Goal: Task Accomplishment & Management: Manage account settings

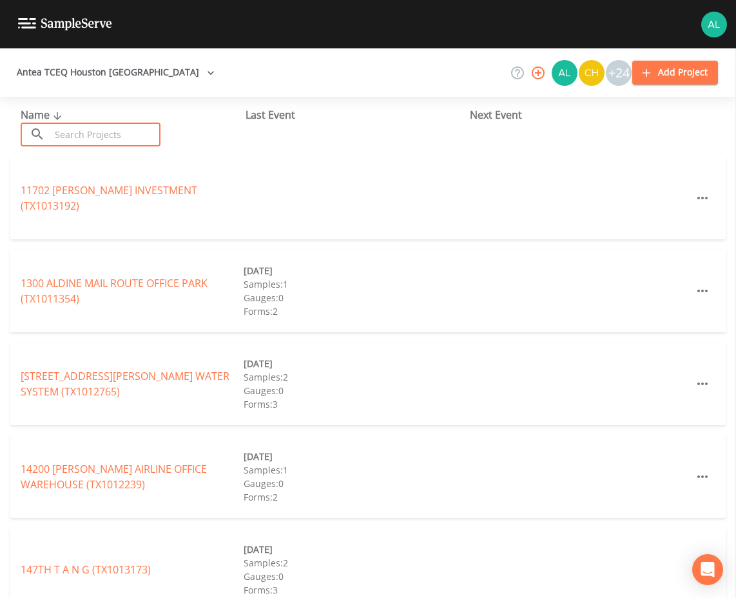
click at [88, 128] on input "text" at bounding box center [105, 135] width 110 height 24
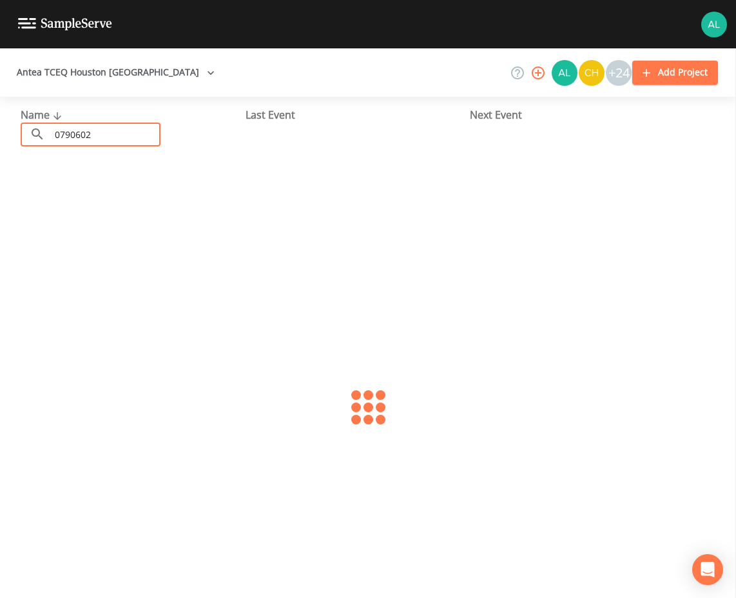
type input "0790602"
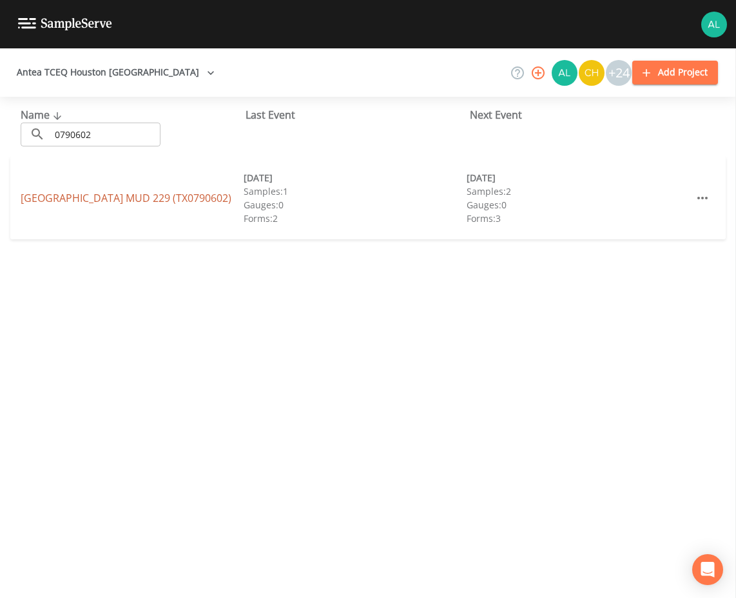
click at [126, 199] on link "[GEOGRAPHIC_DATA] 229 (TX0790602)" at bounding box center [126, 198] width 211 height 14
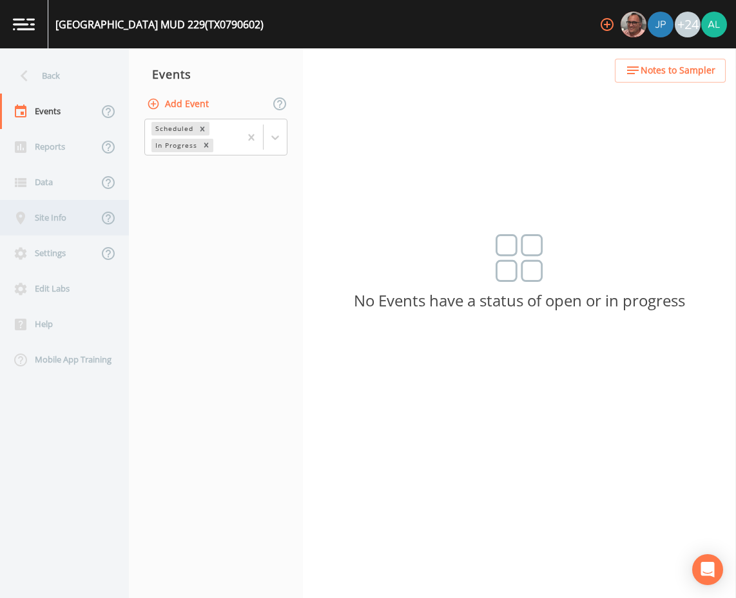
click at [62, 220] on div "Site Info" at bounding box center [49, 217] width 98 height 35
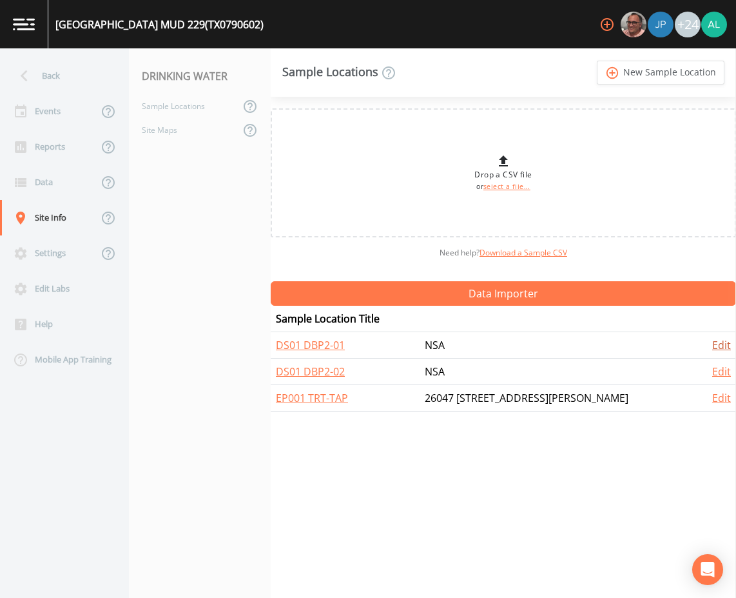
click at [721, 350] on link "Edit" at bounding box center [721, 345] width 19 height 14
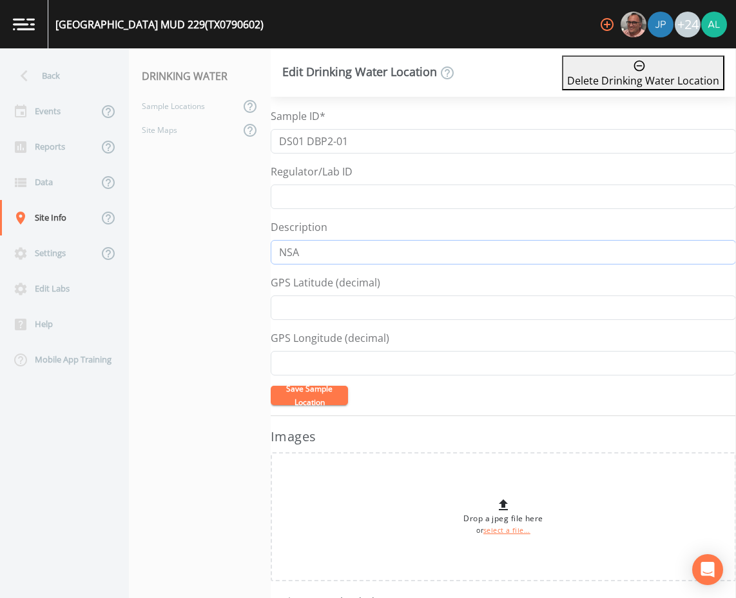
drag, startPoint x: 306, startPoint y: 255, endPoint x: 233, endPoint y: 250, distance: 73.0
click at [233, 250] on div "Back Events Reports Data Site Info Settings Edit Labs Help Mobile App Training …" at bounding box center [368, 322] width 736 height 549
type input "10726 Ashlesha"
click at [342, 355] on input "GPS Longitude (decimal)" at bounding box center [504, 363] width 466 height 25
paste input "-95.836289"
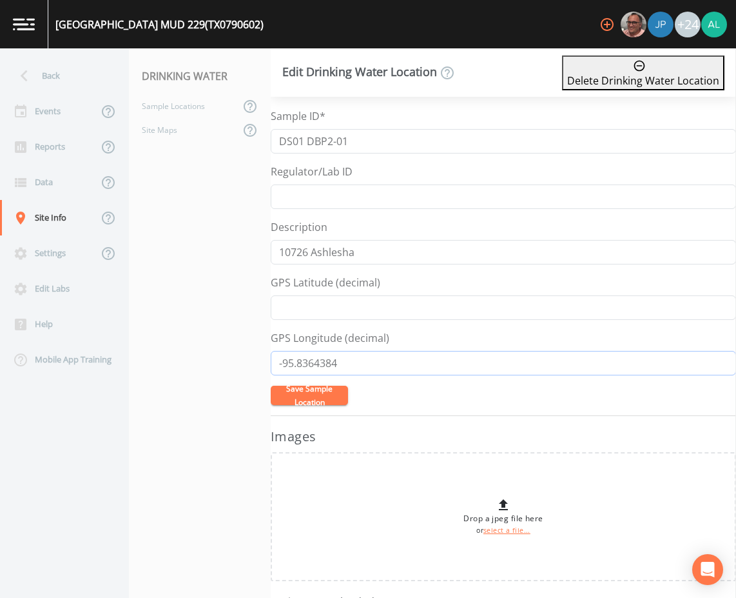
type input "-95.8364384"
click at [330, 292] on div "GPS Latitude (decimal)" at bounding box center [504, 297] width 466 height 45
click at [327, 306] on input "GPS Latitude (decimal)" at bounding box center [504, 307] width 466 height 25
type input "29.6837733"
click at [306, 386] on button "Save Sample Location" at bounding box center [309, 395] width 77 height 19
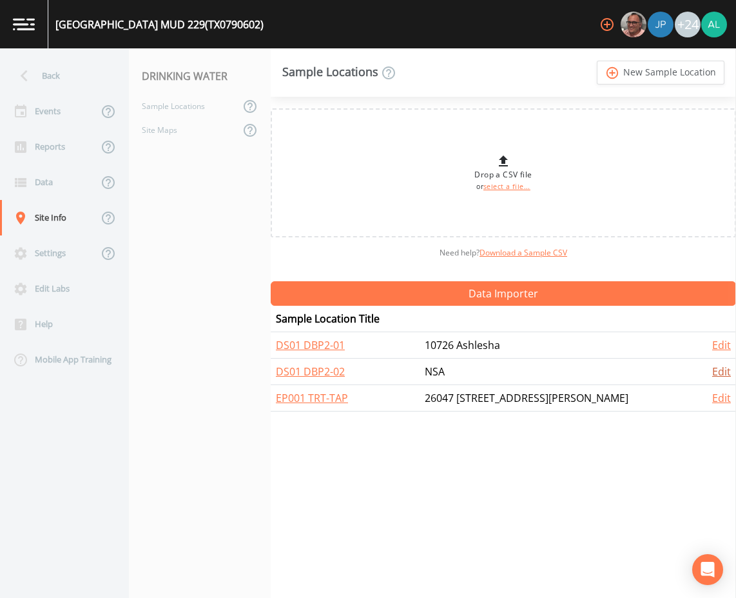
click at [714, 373] on link "Edit" at bounding box center [721, 371] width 19 height 14
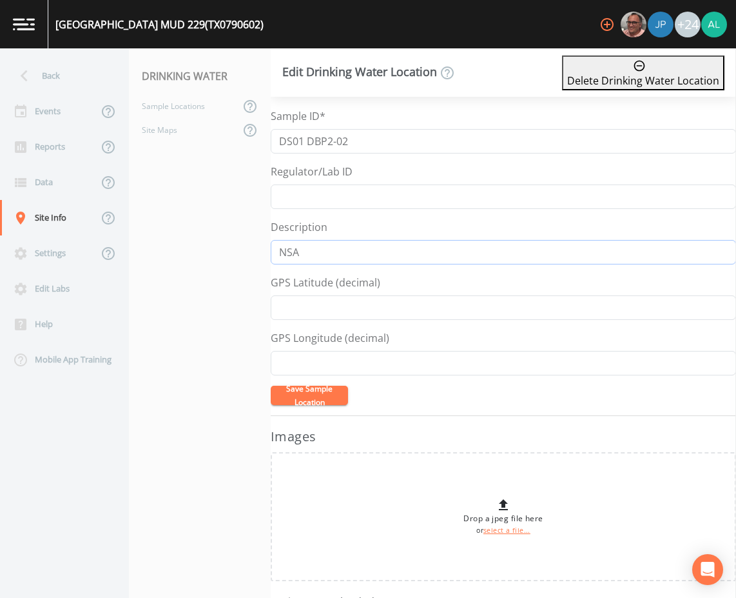
drag, startPoint x: 322, startPoint y: 256, endPoint x: 199, endPoint y: 251, distance: 123.3
click at [197, 250] on div "Back Events Reports Data Site Info Settings Edit Labs Help Mobile App Training …" at bounding box center [368, 322] width 736 height 549
type input "[STREET_ADDRESS][PERSON_NAME]"
click at [304, 306] on input "GPS Latitude (decimal)" at bounding box center [504, 307] width 466 height 25
type input "29.6803681"
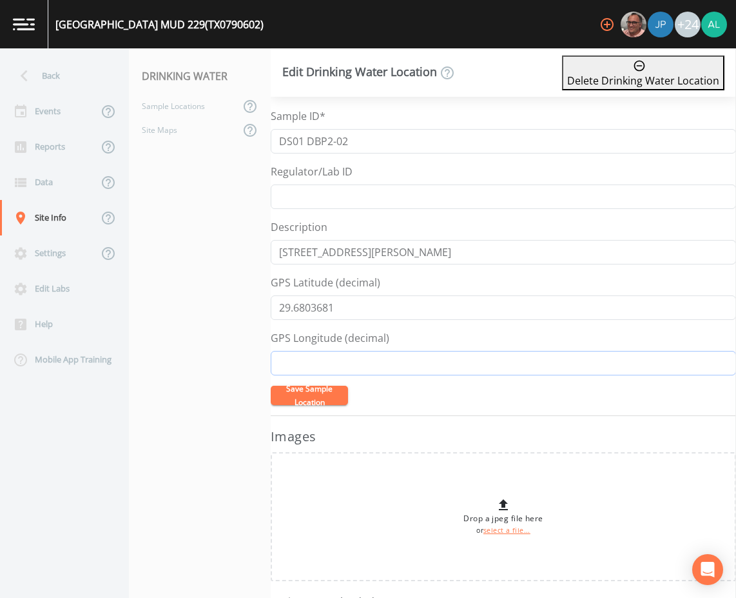
click at [288, 362] on input "GPS Longitude (decimal)" at bounding box center [504, 363] width 466 height 25
type input "-95.8343399"
click at [313, 386] on button "Save Sample Location" at bounding box center [309, 395] width 77 height 19
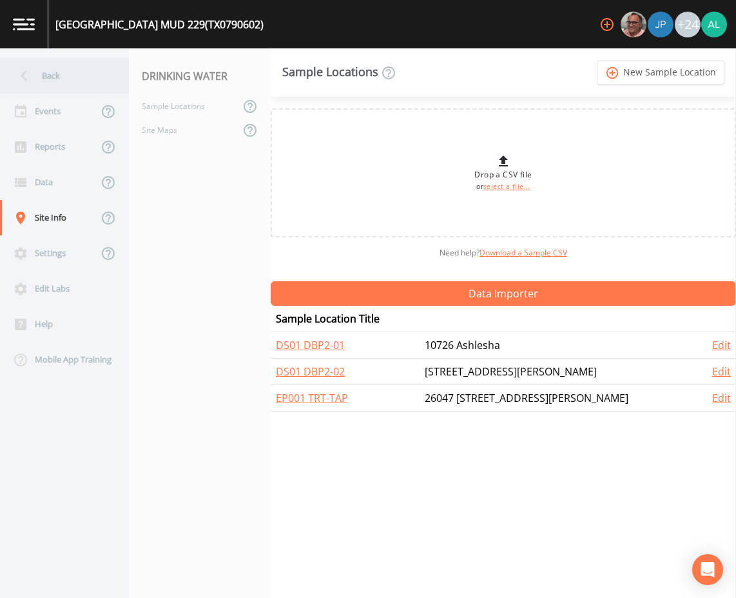
click at [59, 69] on div "Back" at bounding box center [58, 75] width 116 height 35
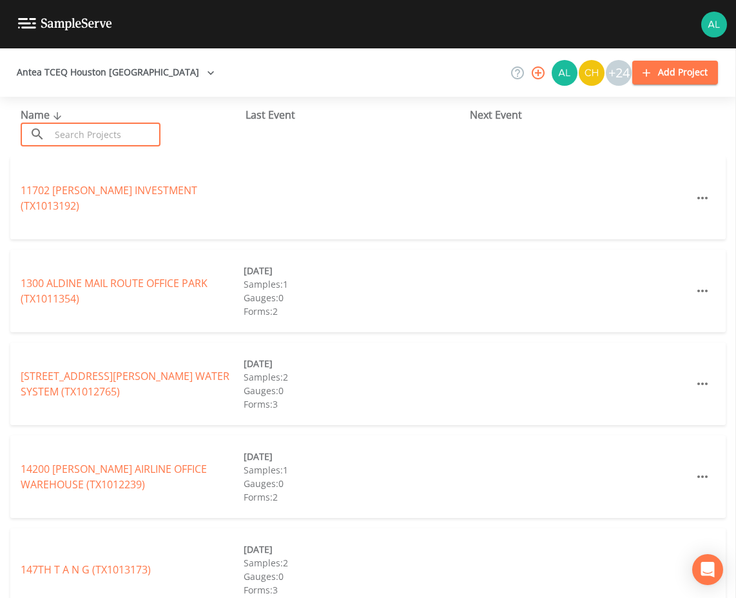
click at [126, 130] on input "text" at bounding box center [105, 135] width 110 height 24
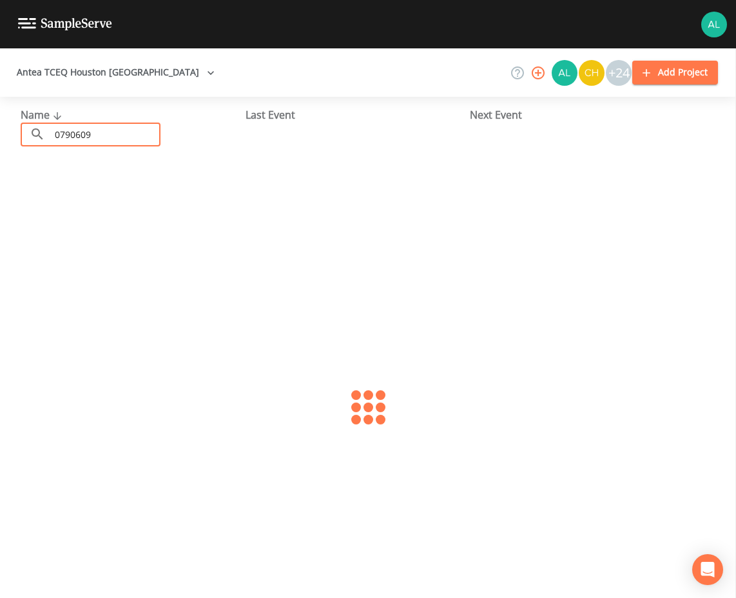
type input "0790609"
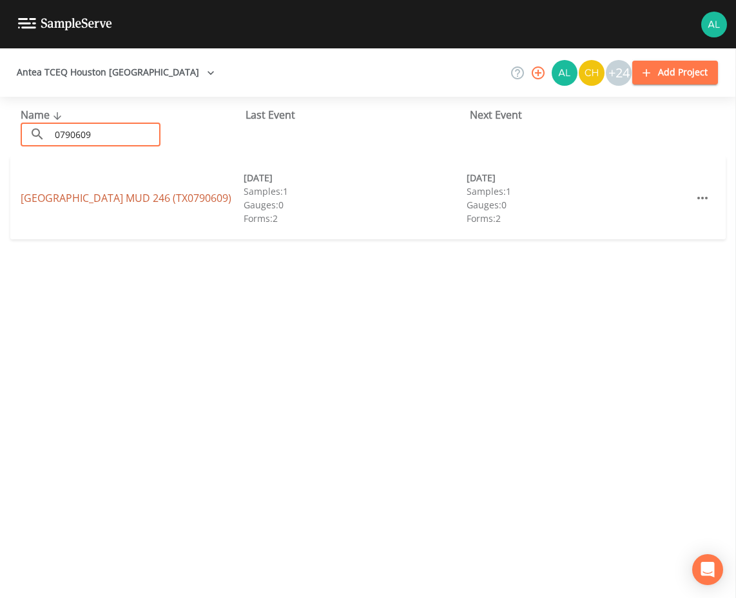
click at [138, 197] on link "[GEOGRAPHIC_DATA] 246 (TX0790609)" at bounding box center [126, 198] width 211 height 14
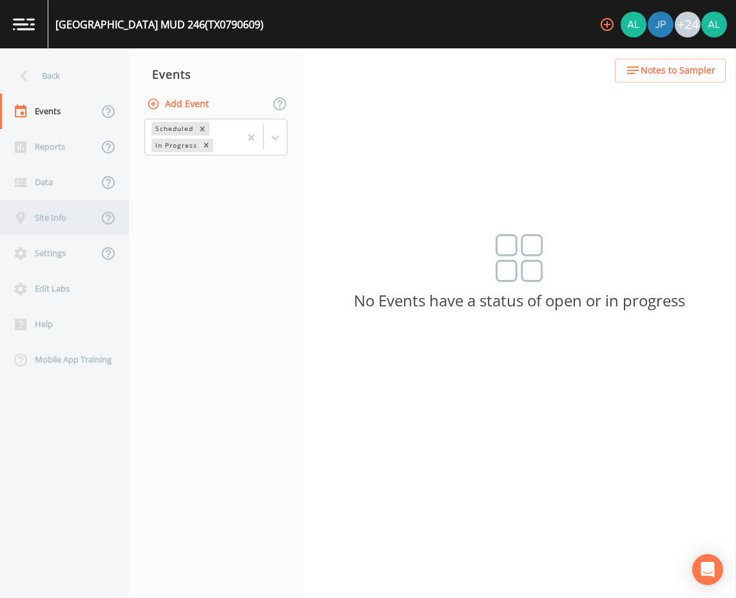
click at [57, 228] on div "Site Info" at bounding box center [49, 217] width 98 height 35
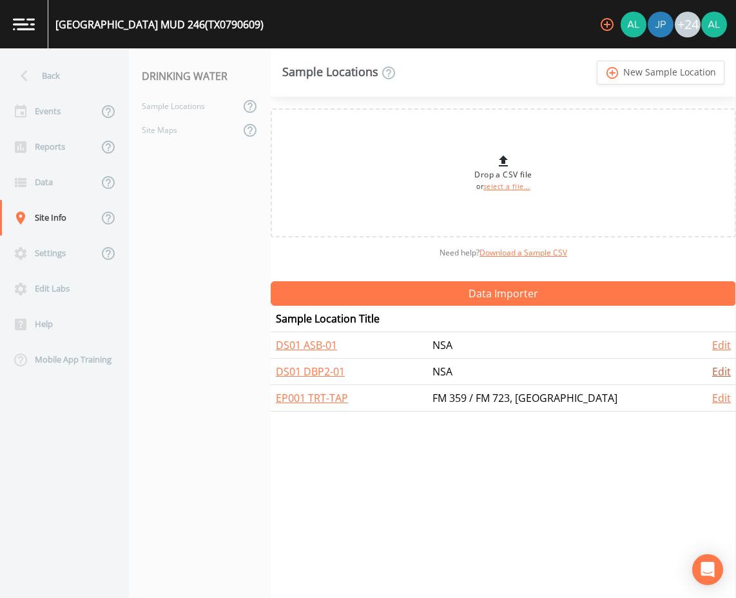
click at [716, 371] on link "Edit" at bounding box center [721, 371] width 19 height 14
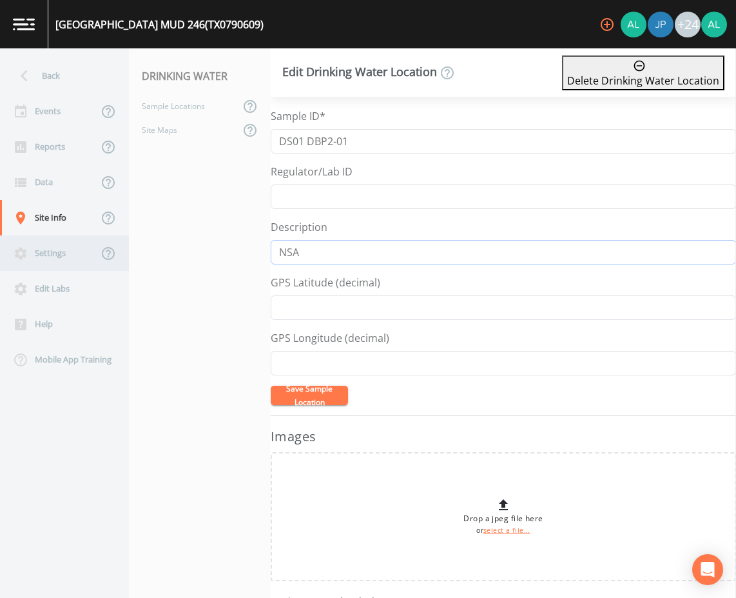
drag, startPoint x: 353, startPoint y: 254, endPoint x: 21, endPoint y: 245, distance: 332.2
click at [21, 245] on div "Back Events Reports Data Site Info Settings Edit Labs Help Mobile App Training …" at bounding box center [368, 322] width 736 height 549
type input "1406 Via Del Corso"
click at [327, 307] on input "GPS Latitude (decimal)" at bounding box center [504, 307] width 466 height 25
type input "29.6448561"
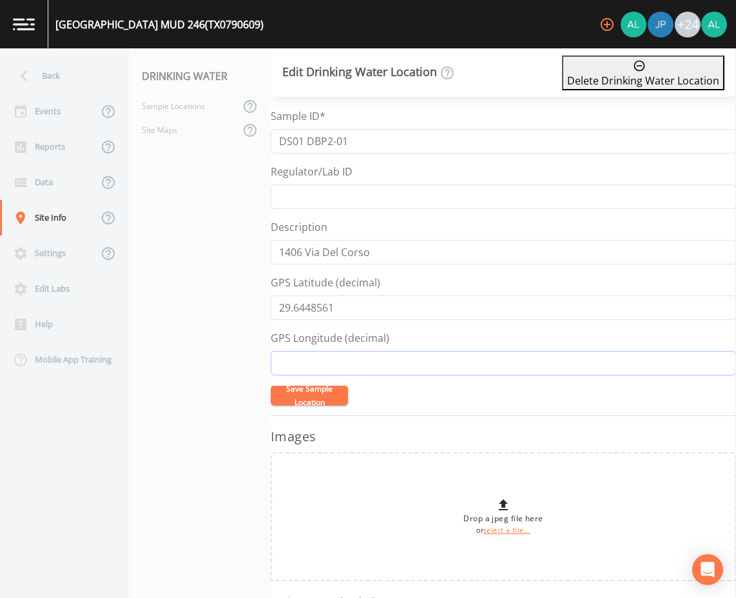
click at [307, 365] on input "GPS Longitude (decimal)" at bounding box center [504, 363] width 466 height 25
type input "-95.8324887"
click at [329, 395] on button "Save Sample Location" at bounding box center [309, 395] width 77 height 19
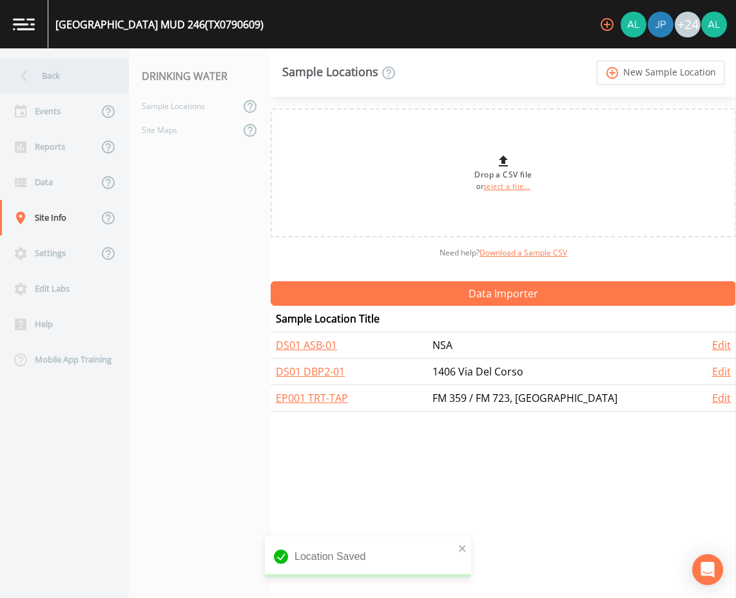
click at [64, 84] on div "Back" at bounding box center [58, 75] width 116 height 35
